Goal: Navigation & Orientation: Find specific page/section

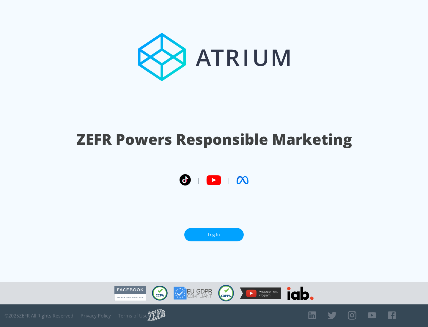
click at [214, 235] on link "Log In" at bounding box center [213, 234] width 59 height 13
